Goal: Browse casually

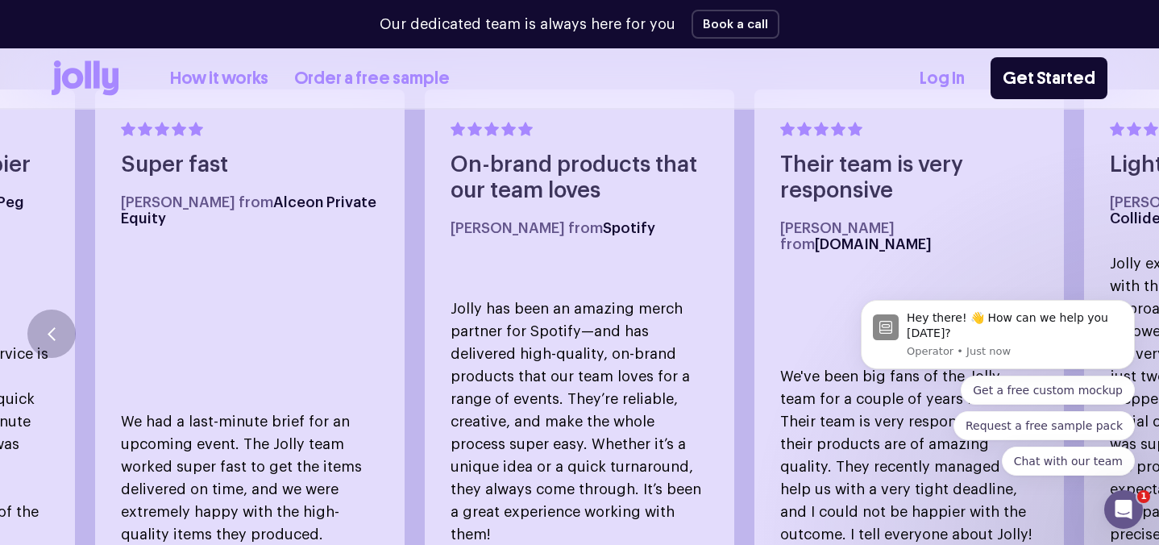
scroll to position [924, 0]
click at [55, 326] on icon "button" at bounding box center [52, 333] width 8 height 14
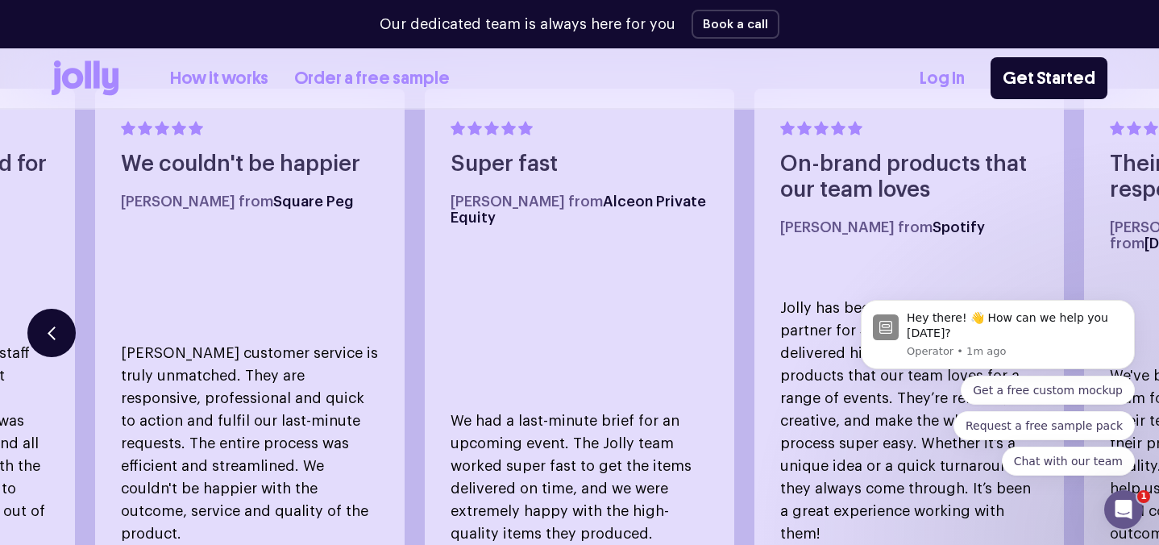
click at [55, 326] on icon "button" at bounding box center [52, 333] width 8 height 14
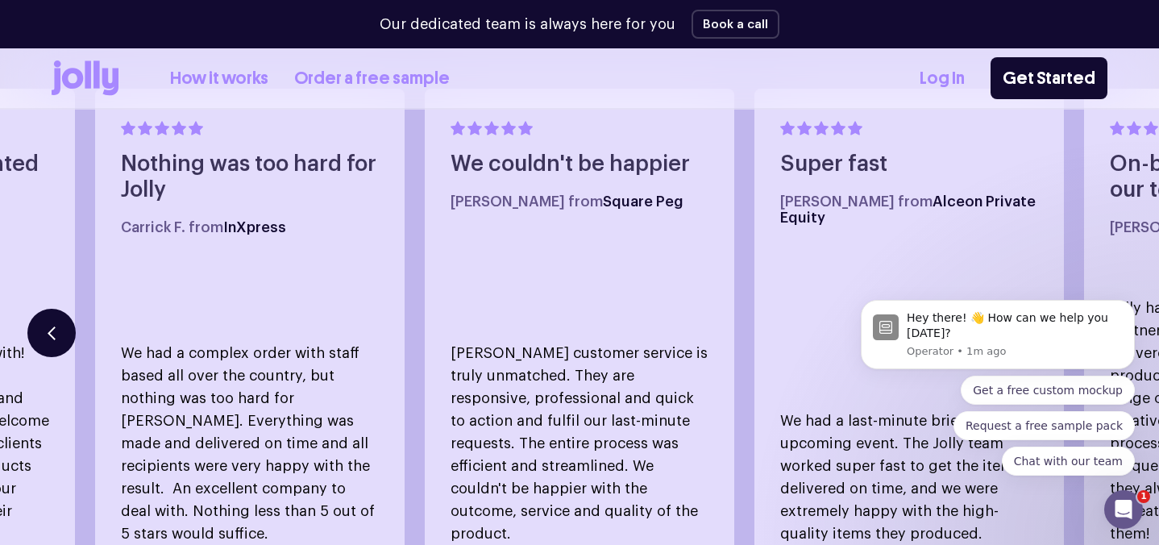
click at [55, 326] on icon "button" at bounding box center [52, 333] width 8 height 14
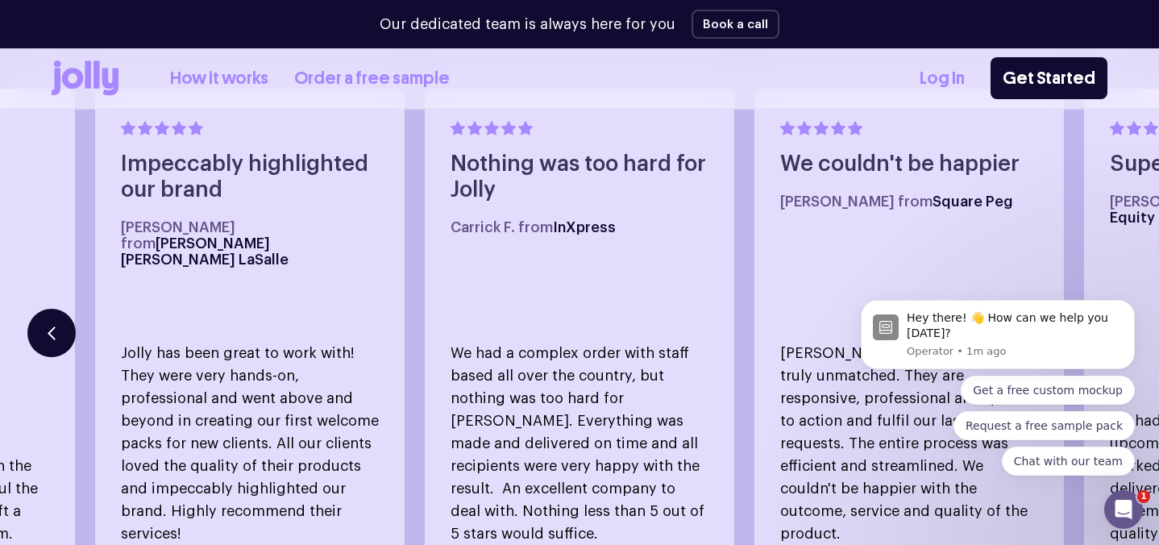
click at [55, 326] on icon "button" at bounding box center [52, 333] width 8 height 14
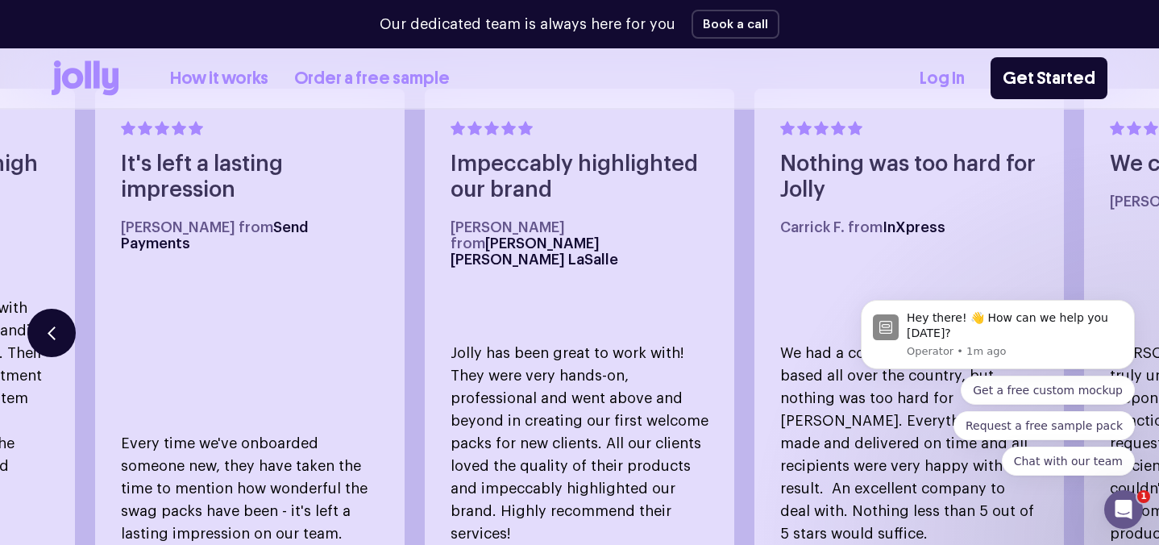
click at [55, 326] on icon "button" at bounding box center [52, 333] width 8 height 14
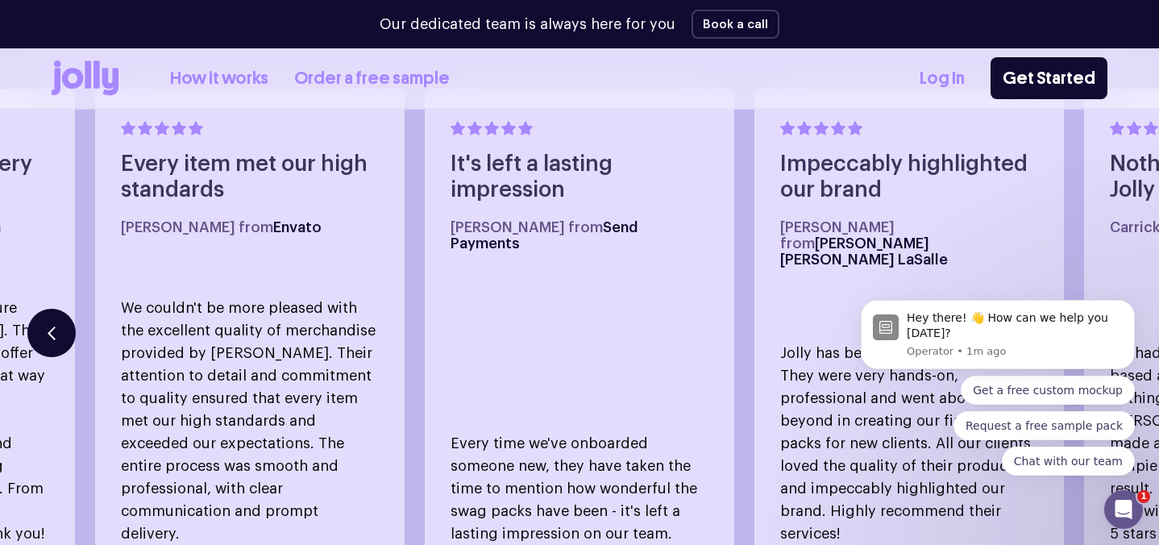
click at [55, 326] on icon "button" at bounding box center [52, 333] width 8 height 14
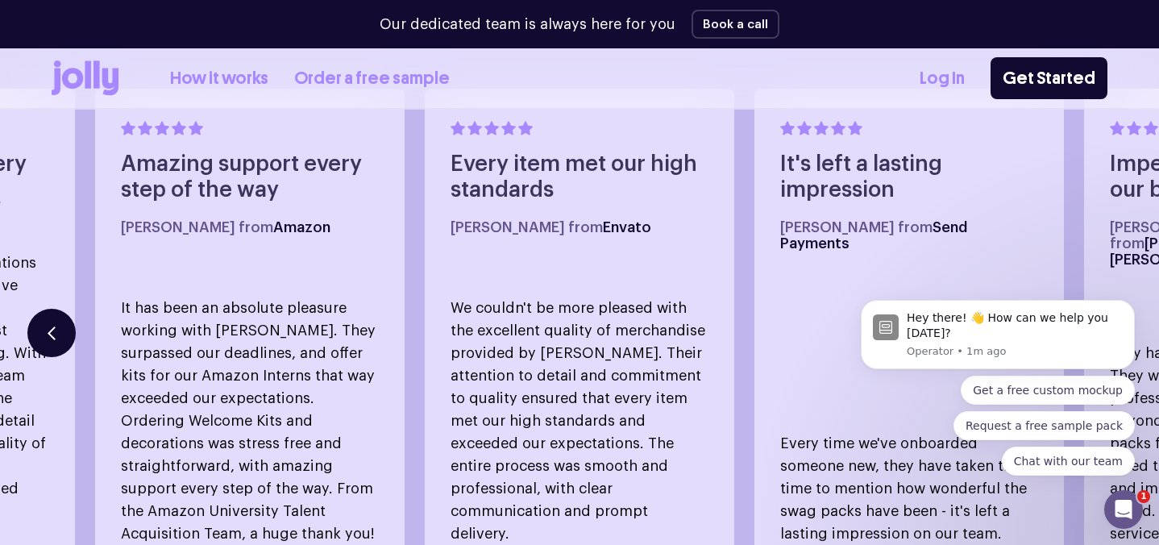
click at [55, 326] on icon "button" at bounding box center [52, 333] width 8 height 14
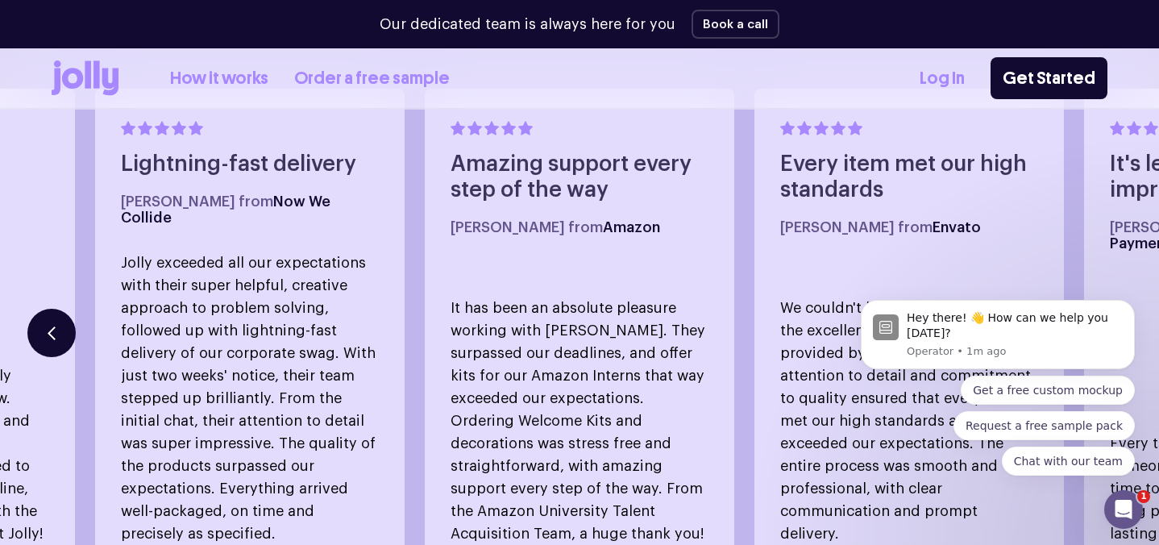
click at [55, 326] on icon "button" at bounding box center [52, 333] width 8 height 14
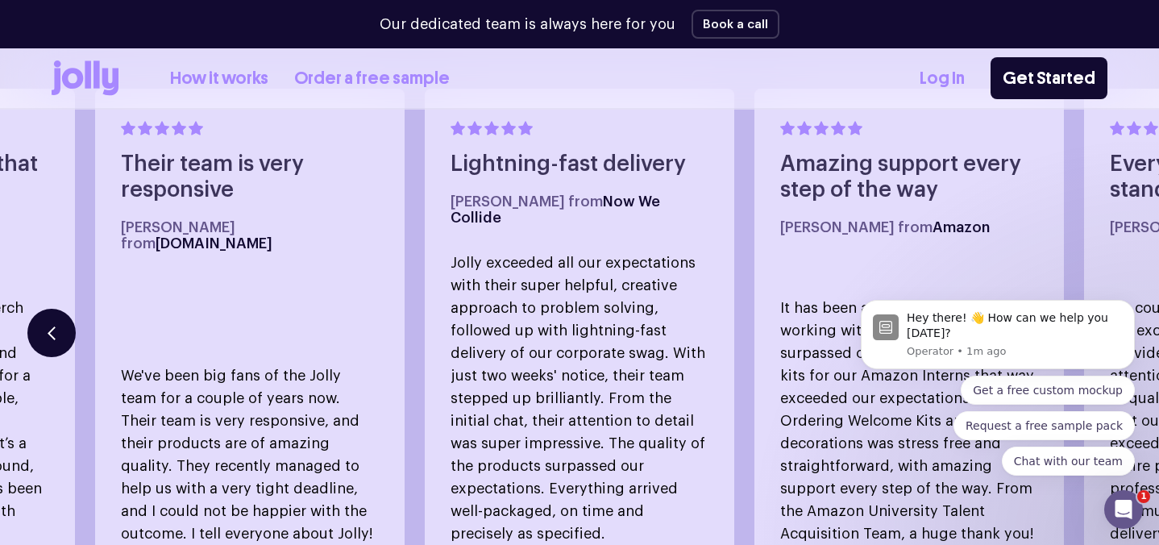
click at [55, 326] on icon "button" at bounding box center [52, 333] width 8 height 14
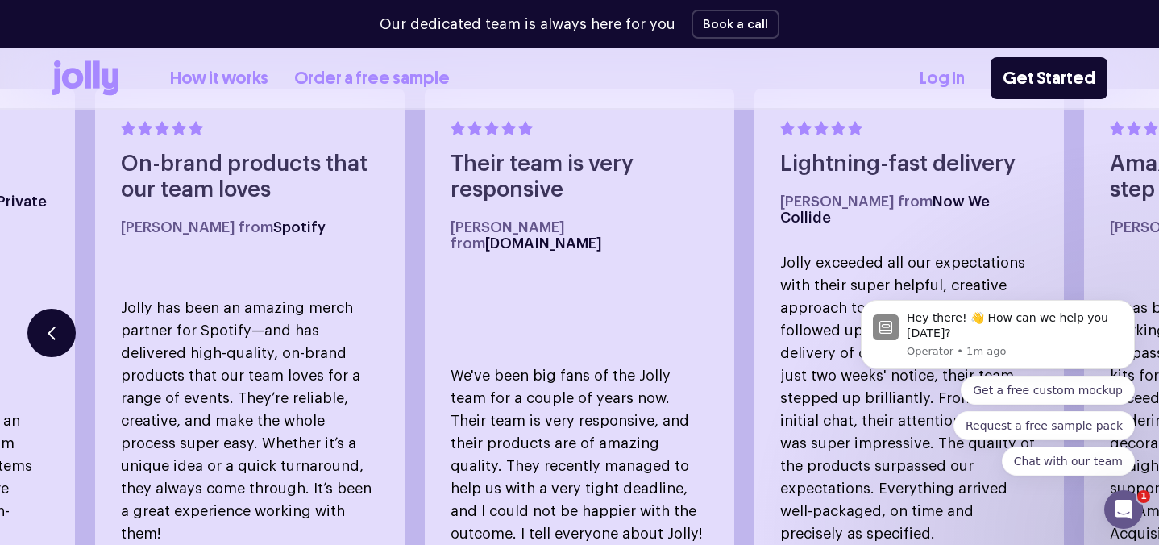
click at [55, 326] on icon "button" at bounding box center [52, 333] width 8 height 14
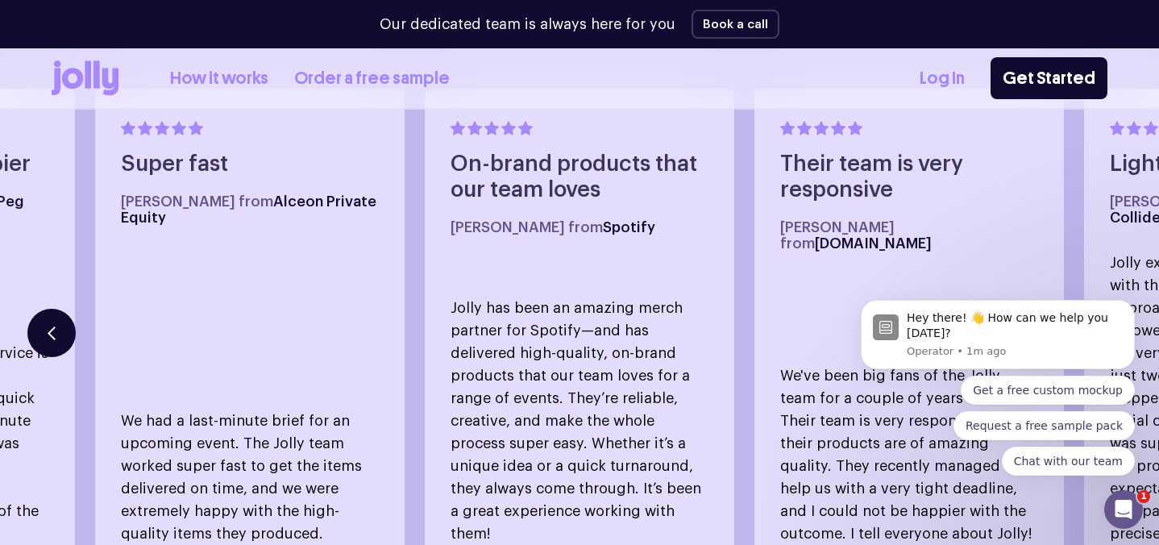
click at [55, 326] on icon "button" at bounding box center [52, 333] width 8 height 14
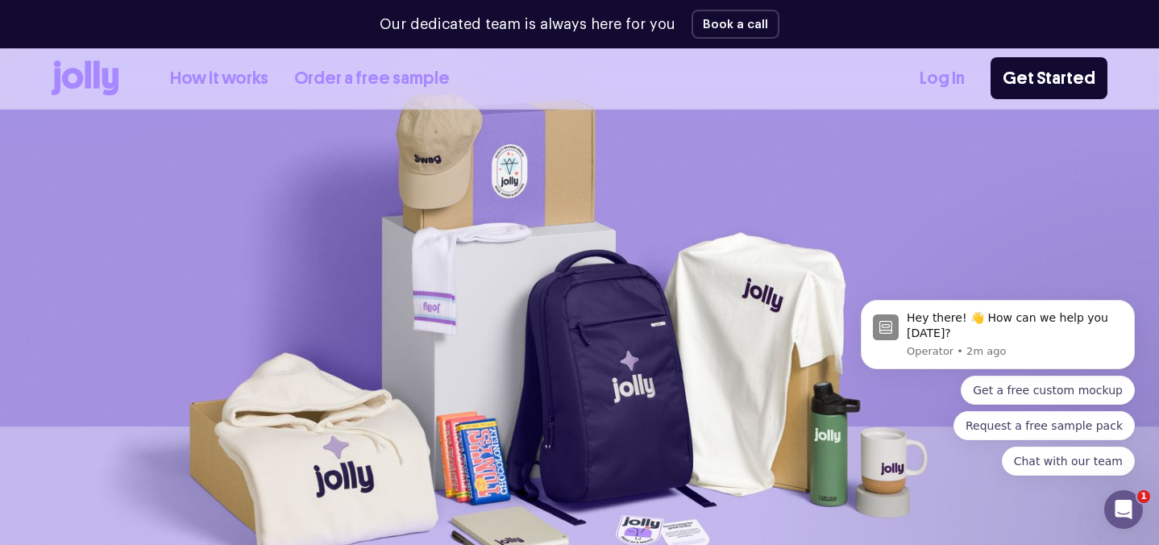
scroll to position [0, 0]
